Goal: Find specific page/section: Find specific page/section

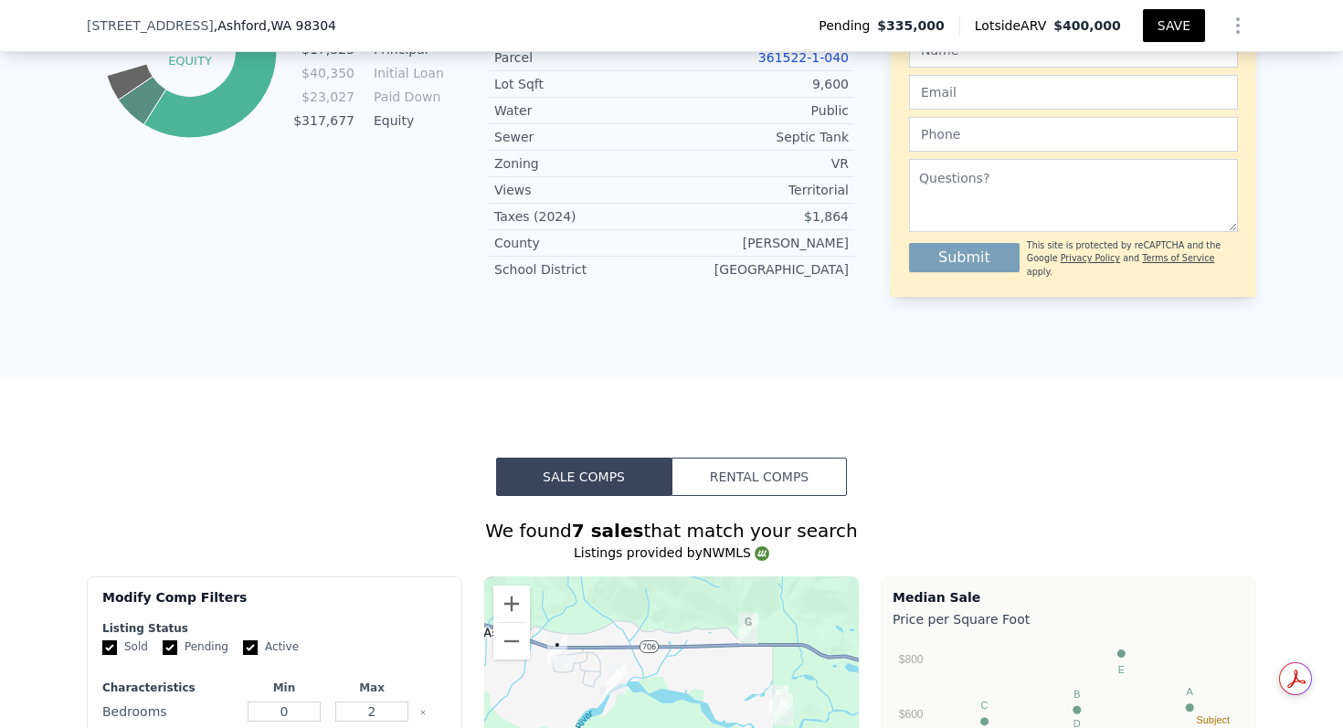
scroll to position [1619, 0]
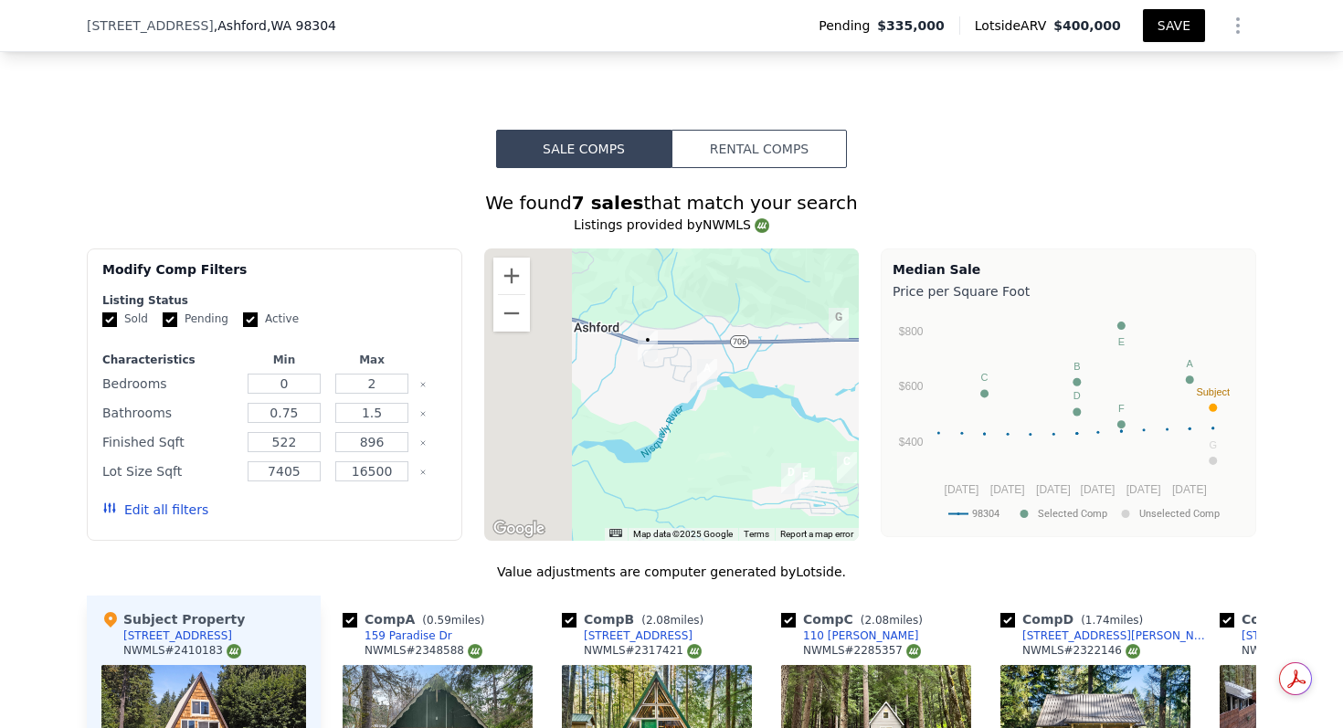
drag, startPoint x: 573, startPoint y: 324, endPoint x: 695, endPoint y: 358, distance: 126.4
click at [695, 358] on div at bounding box center [672, 395] width 376 height 292
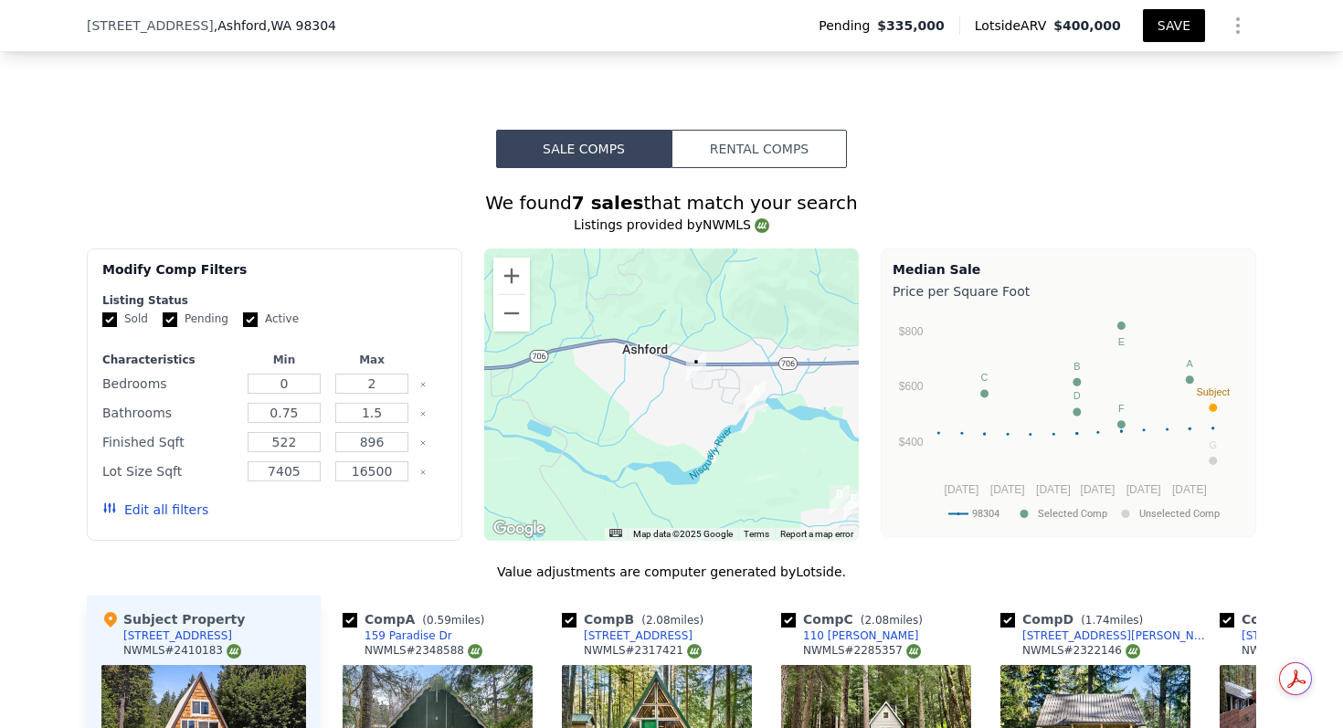
click at [695, 358] on div at bounding box center [672, 395] width 376 height 292
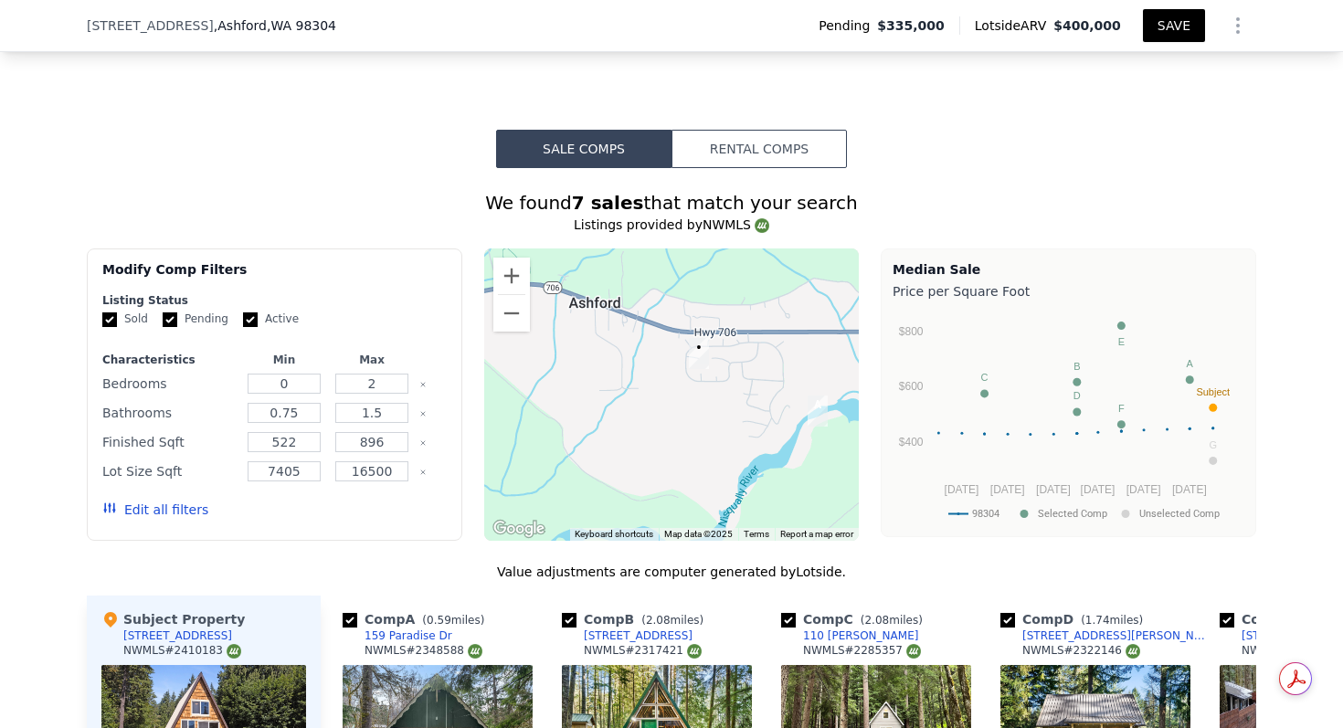
click at [695, 358] on div at bounding box center [672, 395] width 376 height 292
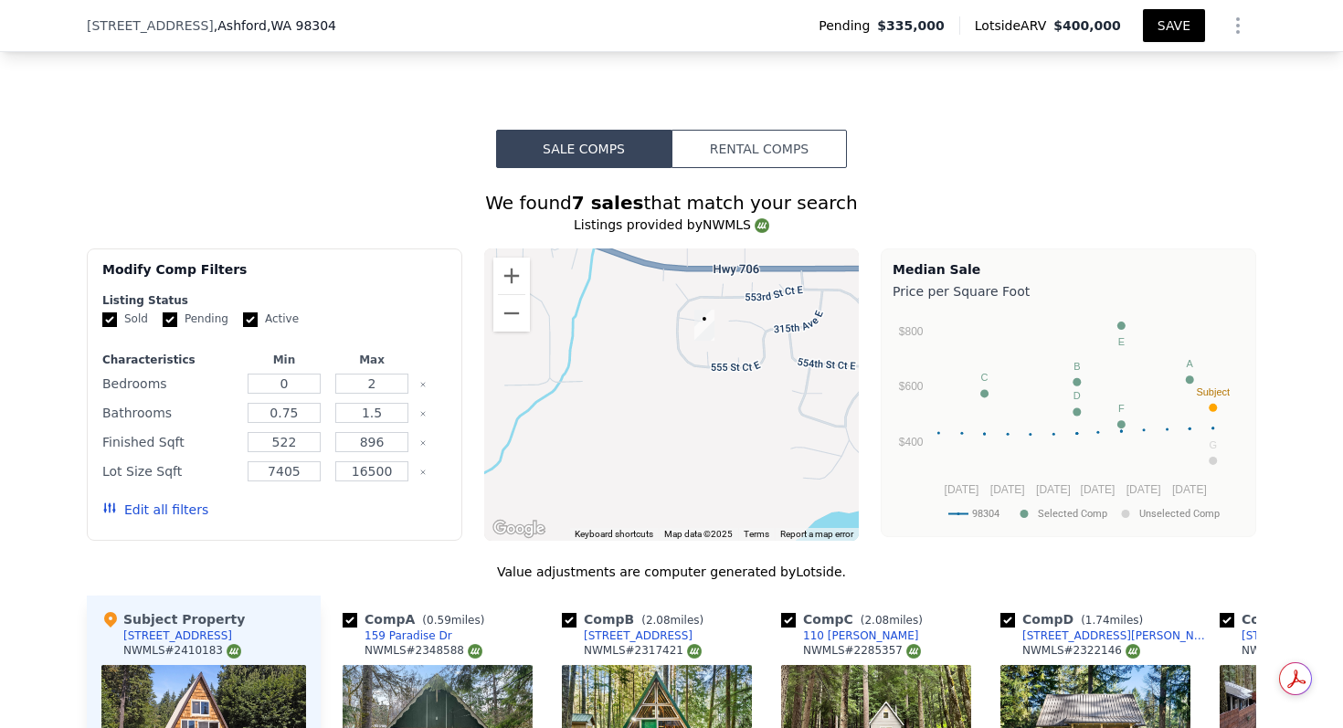
drag, startPoint x: 822, startPoint y: 270, endPoint x: 678, endPoint y: 291, distance: 145.0
click at [681, 291] on div at bounding box center [672, 395] width 376 height 292
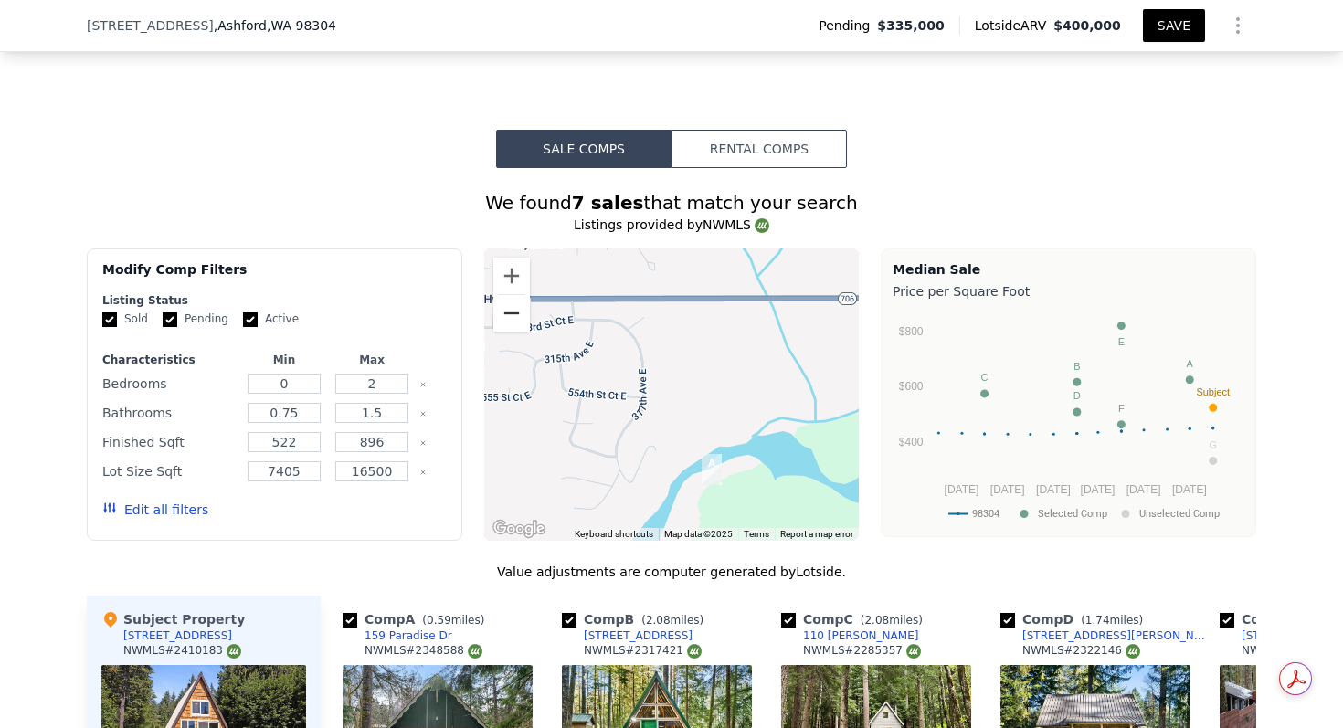
click at [524, 295] on button "Zoom out" at bounding box center [512, 313] width 37 height 37
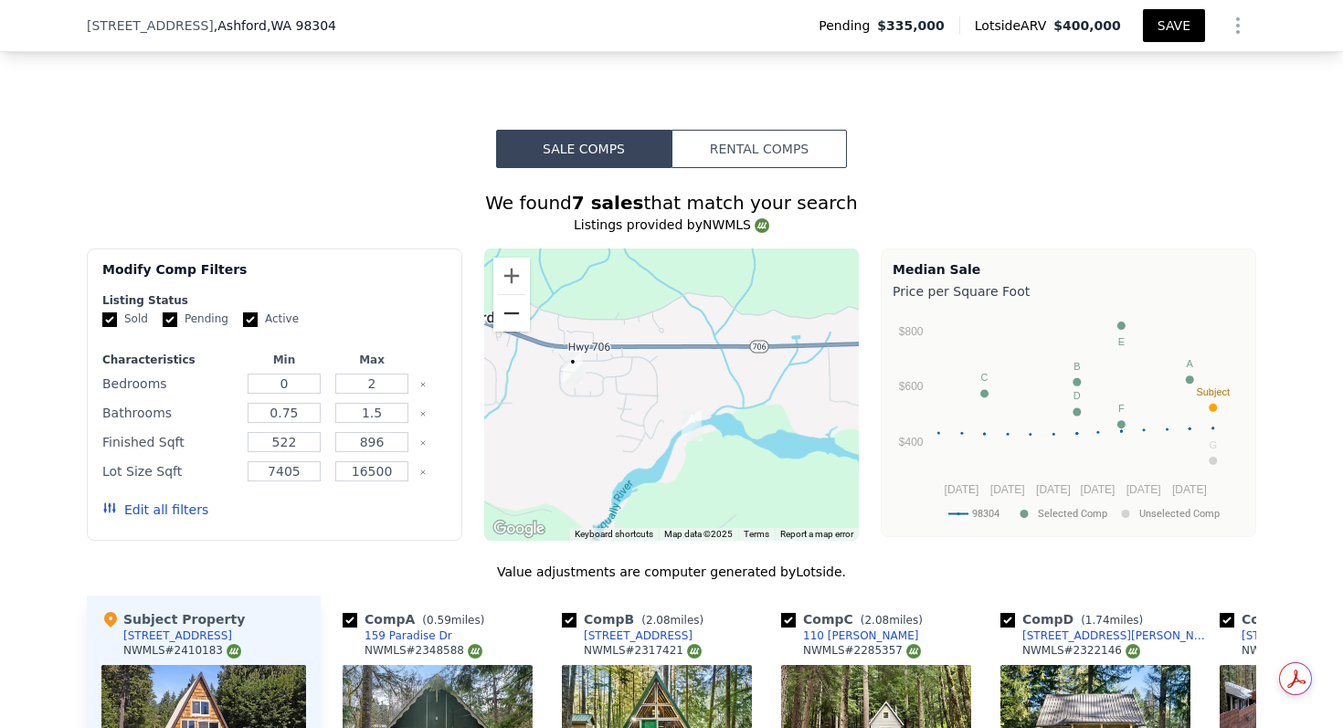
click at [524, 295] on button "Zoom out" at bounding box center [512, 313] width 37 height 37
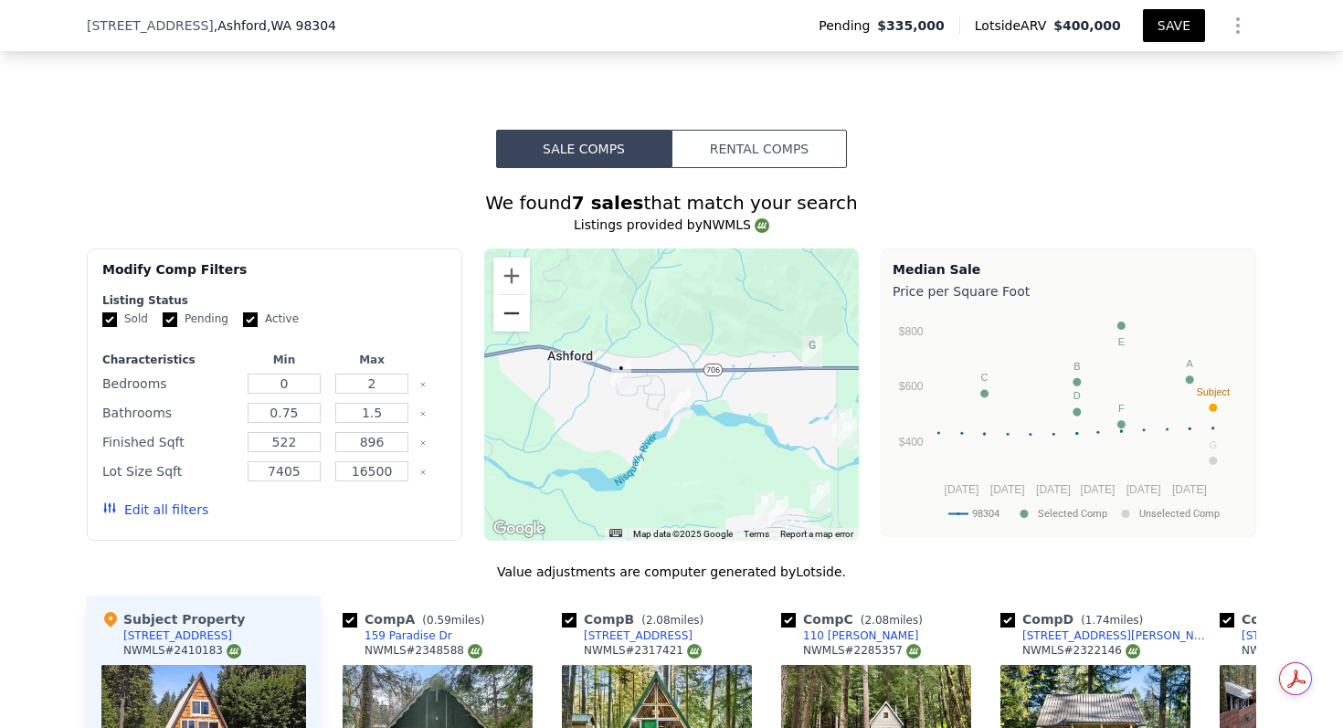
click at [524, 295] on button "Zoom out" at bounding box center [512, 313] width 37 height 37
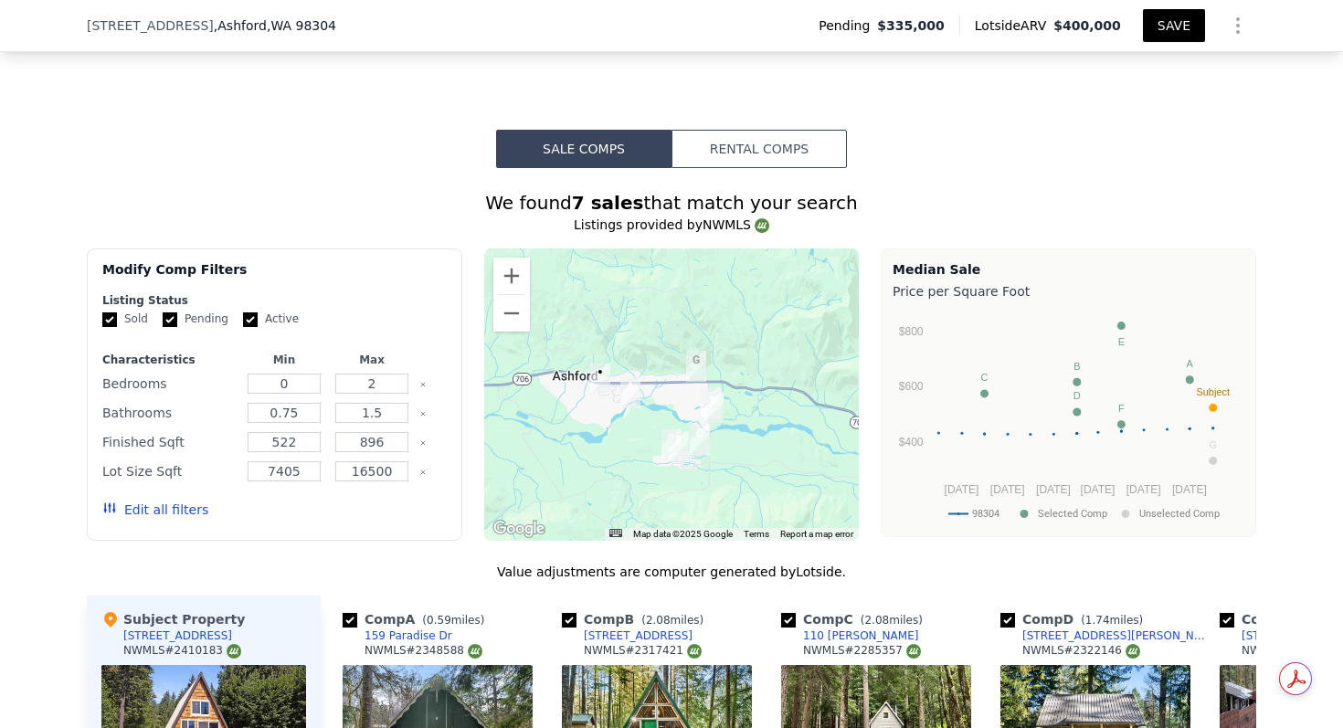
drag, startPoint x: 751, startPoint y: 361, endPoint x: 661, endPoint y: 355, distance: 90.7
click at [661, 395] on div at bounding box center [814, 395] width 376 height 0
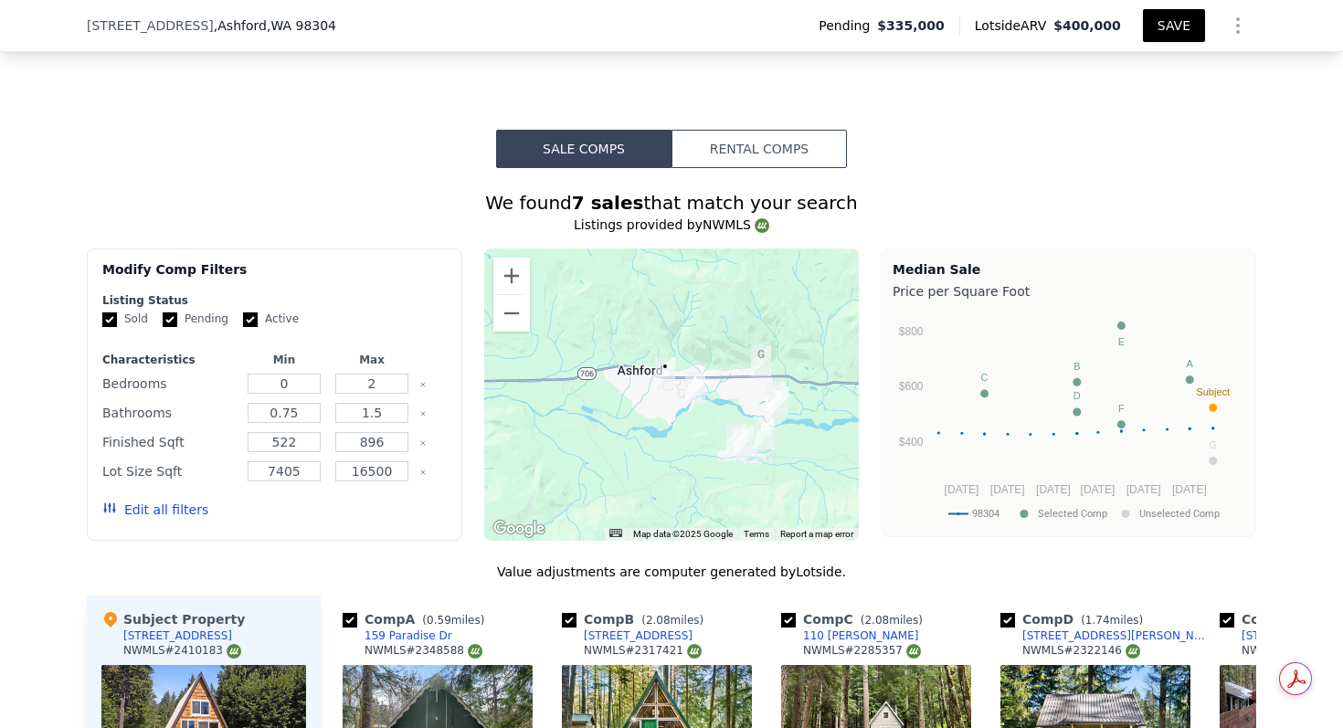
drag, startPoint x: 546, startPoint y: 378, endPoint x: 662, endPoint y: 379, distance: 116.1
click at [662, 379] on div at bounding box center [672, 395] width 376 height 292
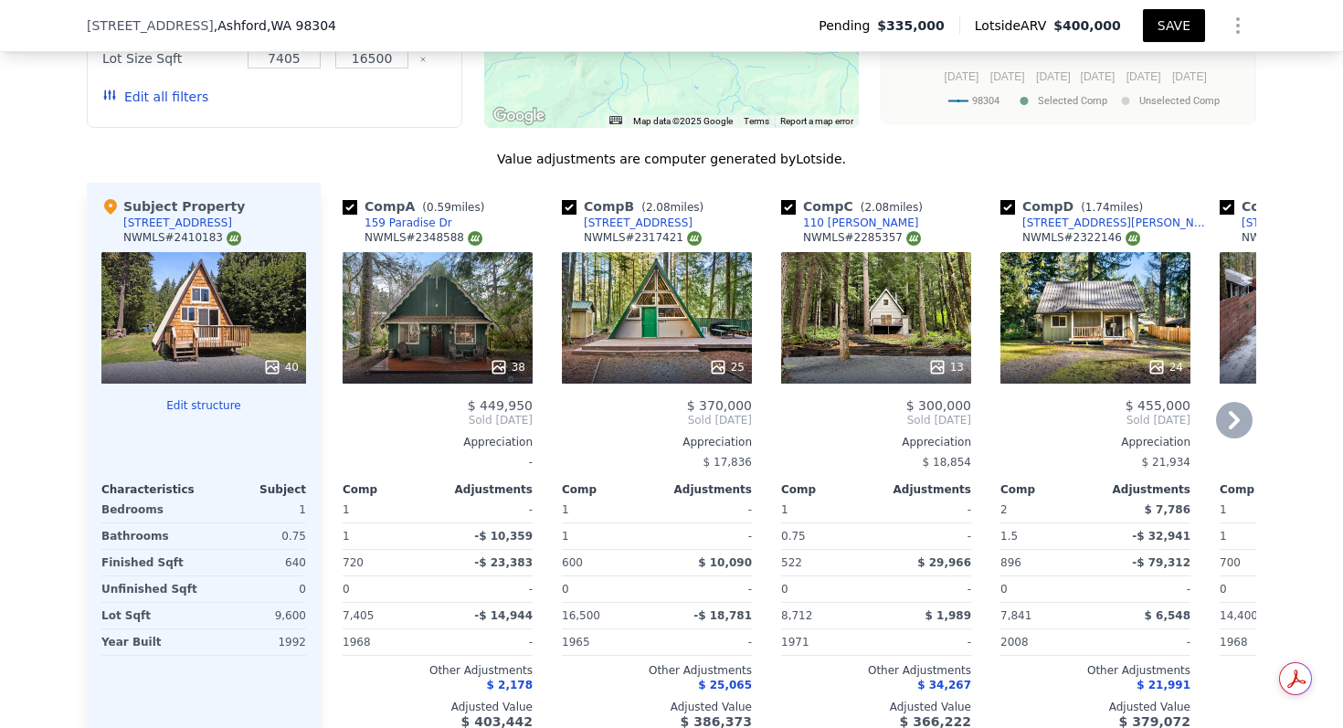
scroll to position [1966, 0]
